Goal: Information Seeking & Learning: Learn about a topic

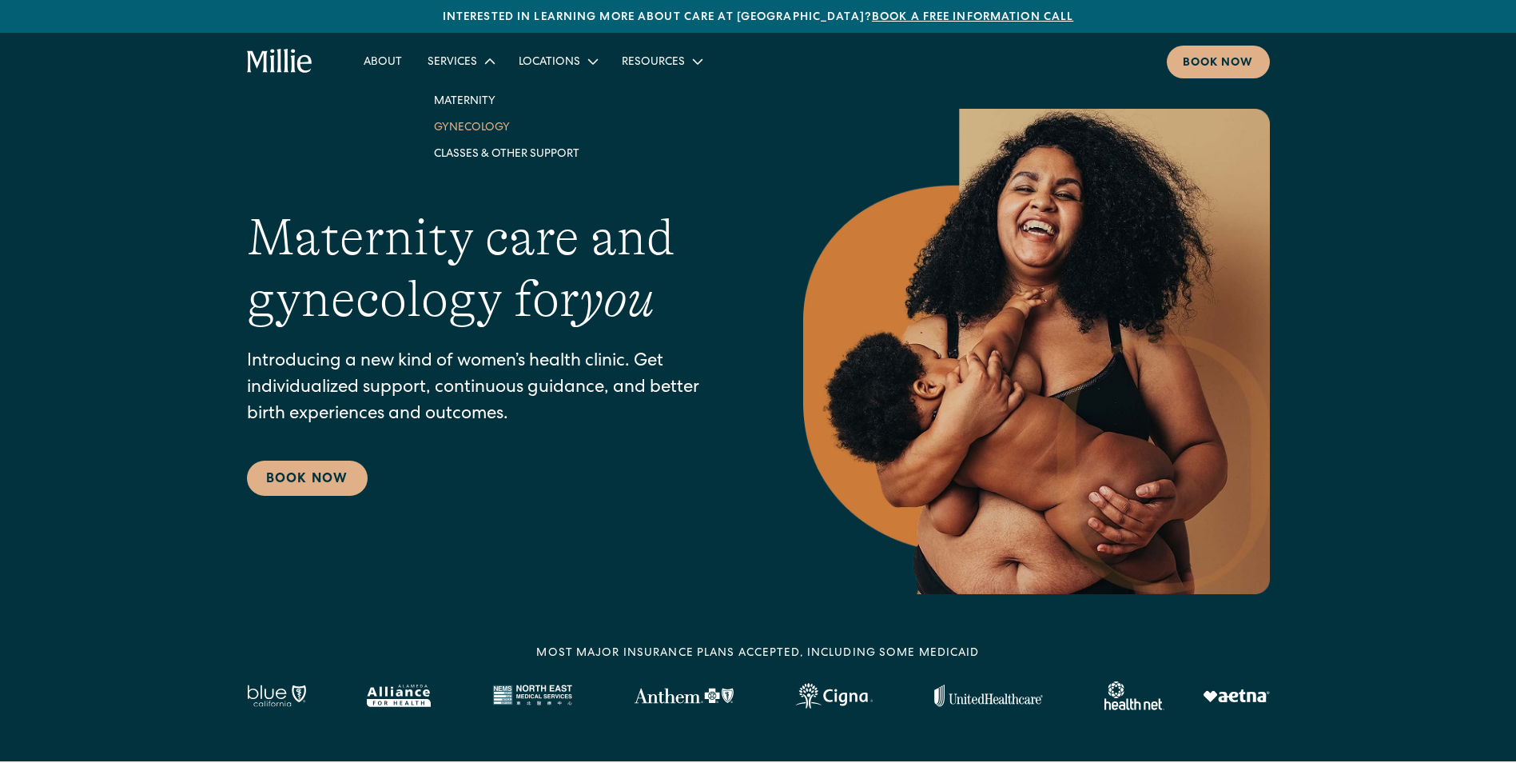
click at [465, 127] on link "Gynecology" at bounding box center [506, 127] width 171 height 26
